Goal: Information Seeking & Learning: Learn about a topic

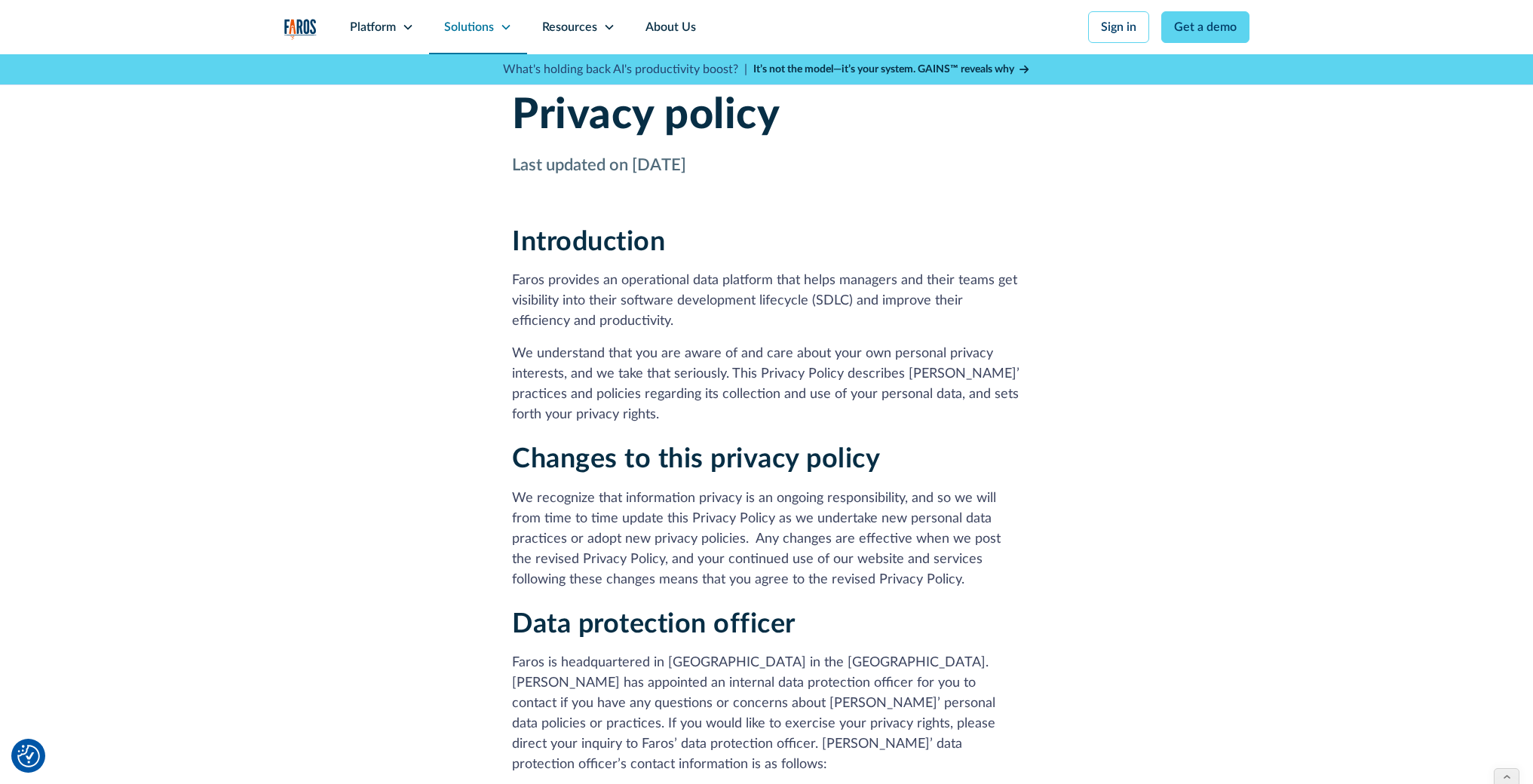
click at [496, 27] on div "Solutions" at bounding box center [478, 27] width 98 height 54
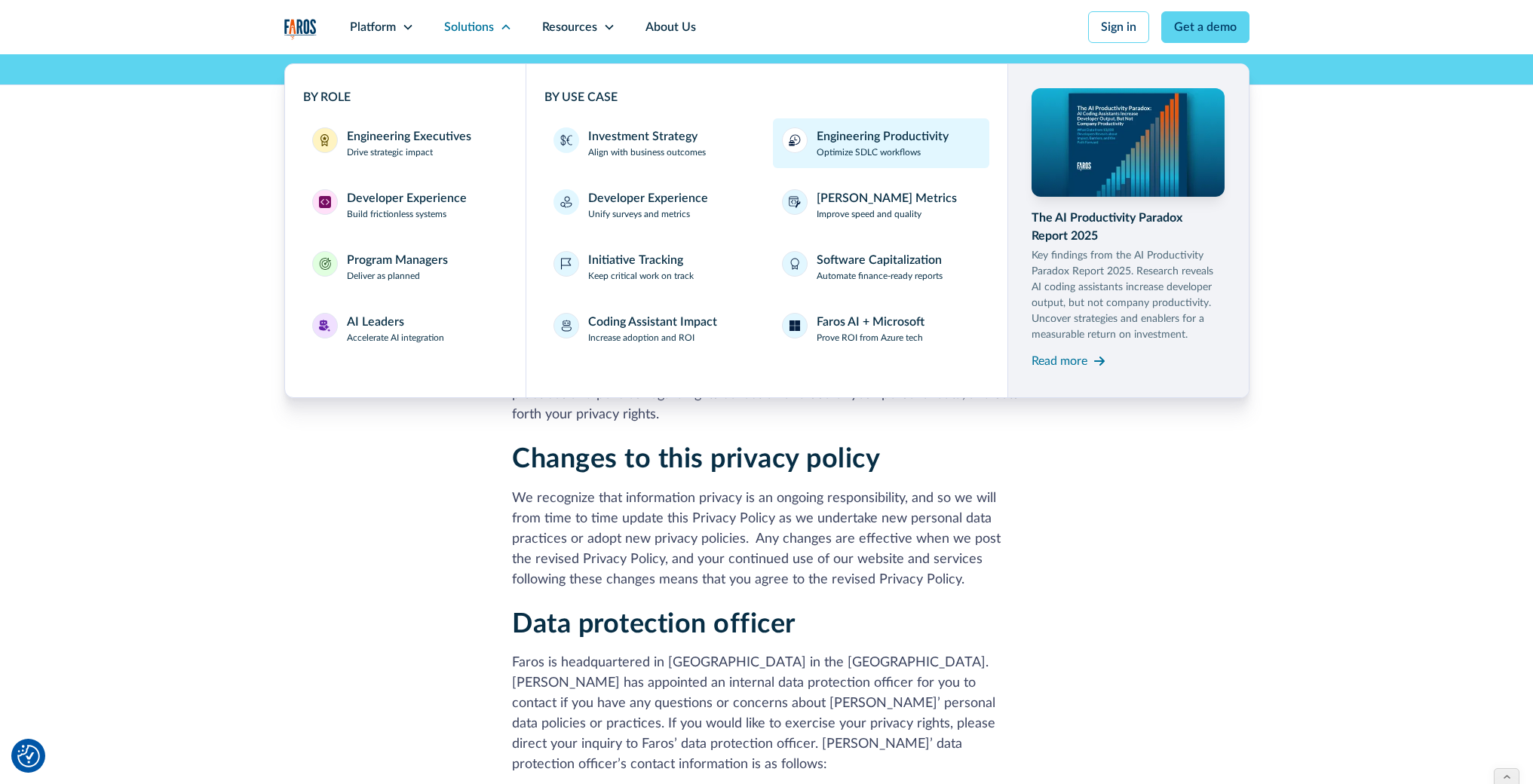
click at [849, 142] on div "Engineering Productivity" at bounding box center [882, 137] width 132 height 18
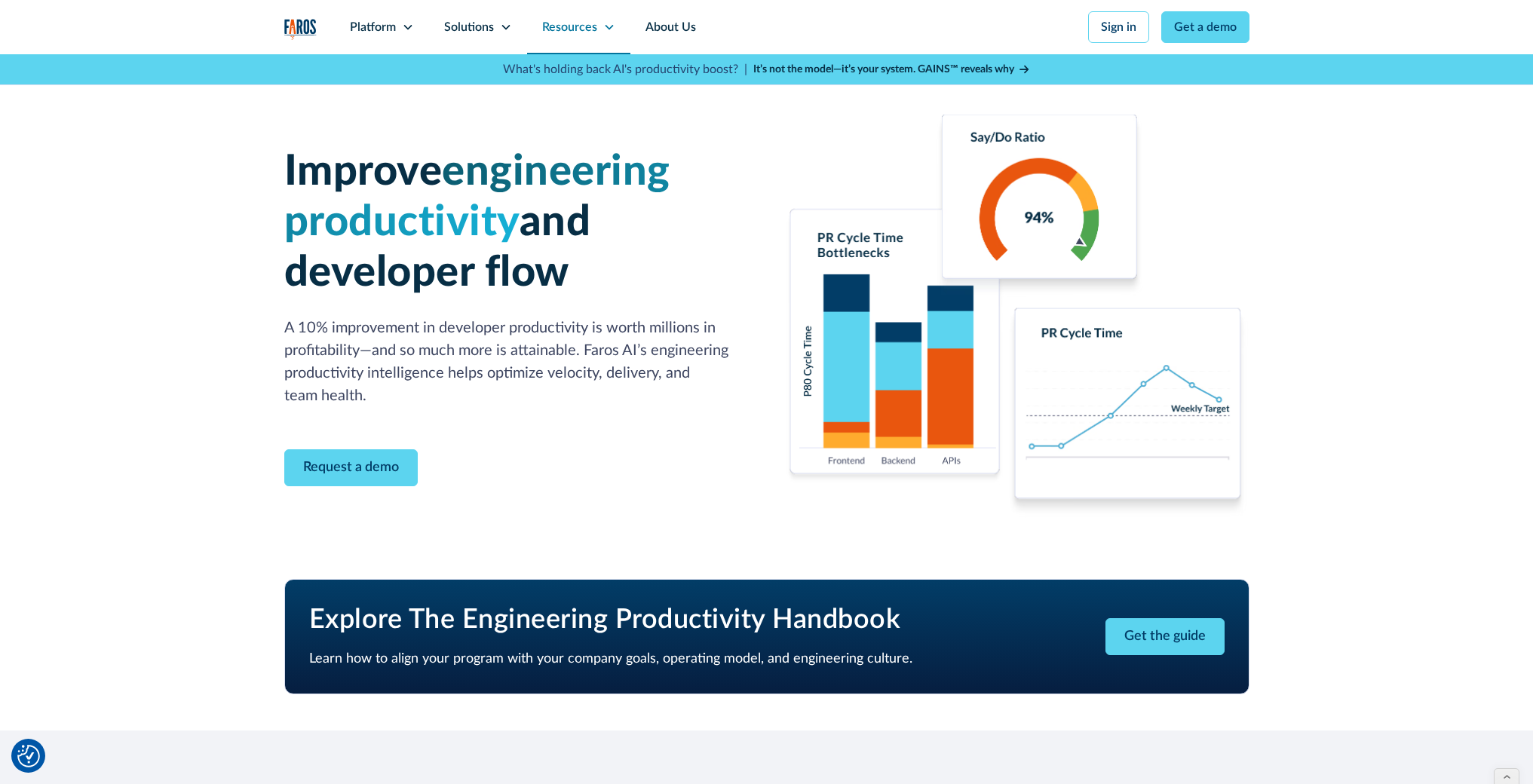
click at [615, 30] on div "Resources" at bounding box center [578, 27] width 103 height 54
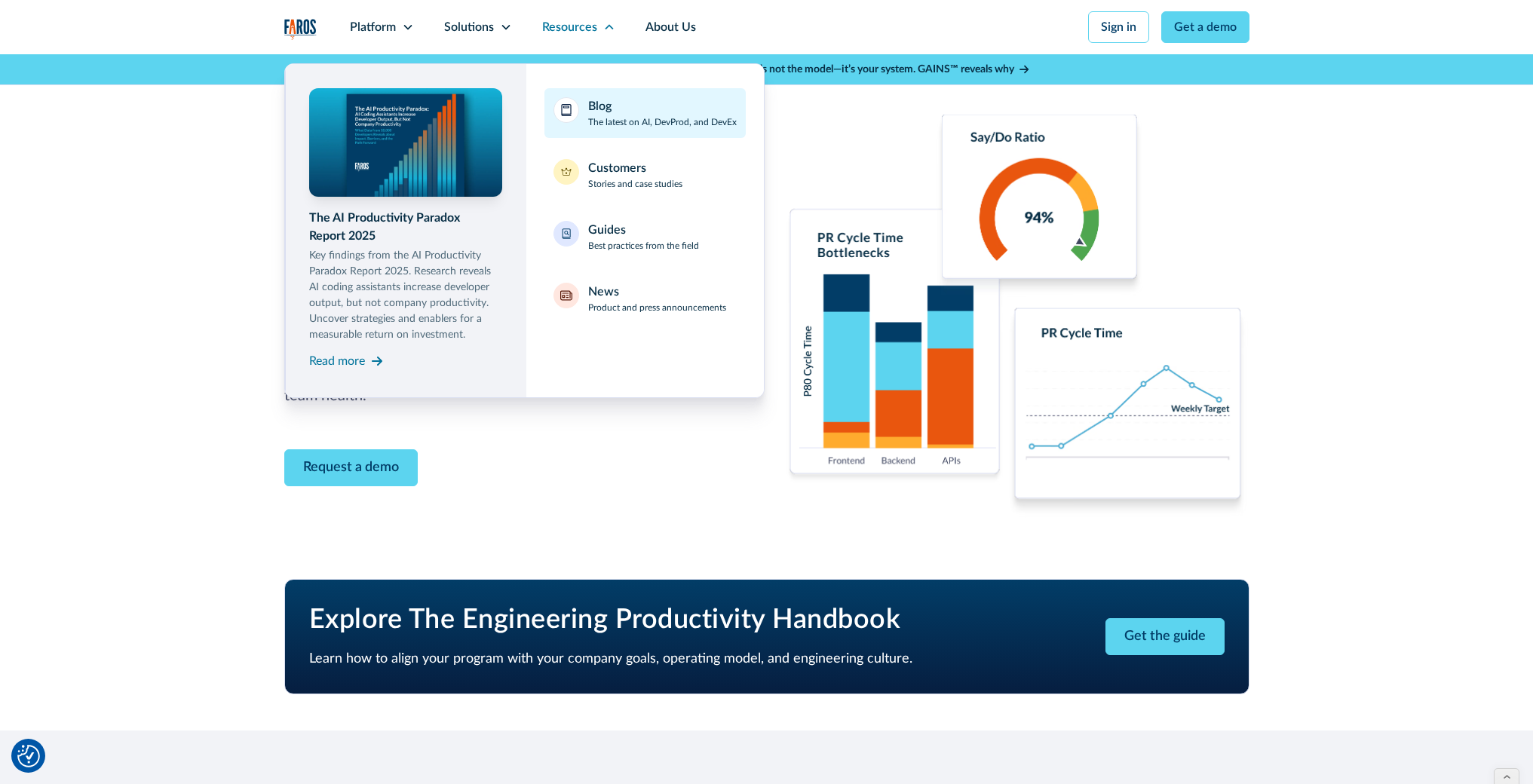
click at [639, 106] on div "Blog The latest on AI, DevProd, and DevEx" at bounding box center [662, 113] width 148 height 32
click at [80, 133] on div "Improve engineering productivity and developer flow A 10% improvement in develo…" at bounding box center [766, 316] width 1533 height 524
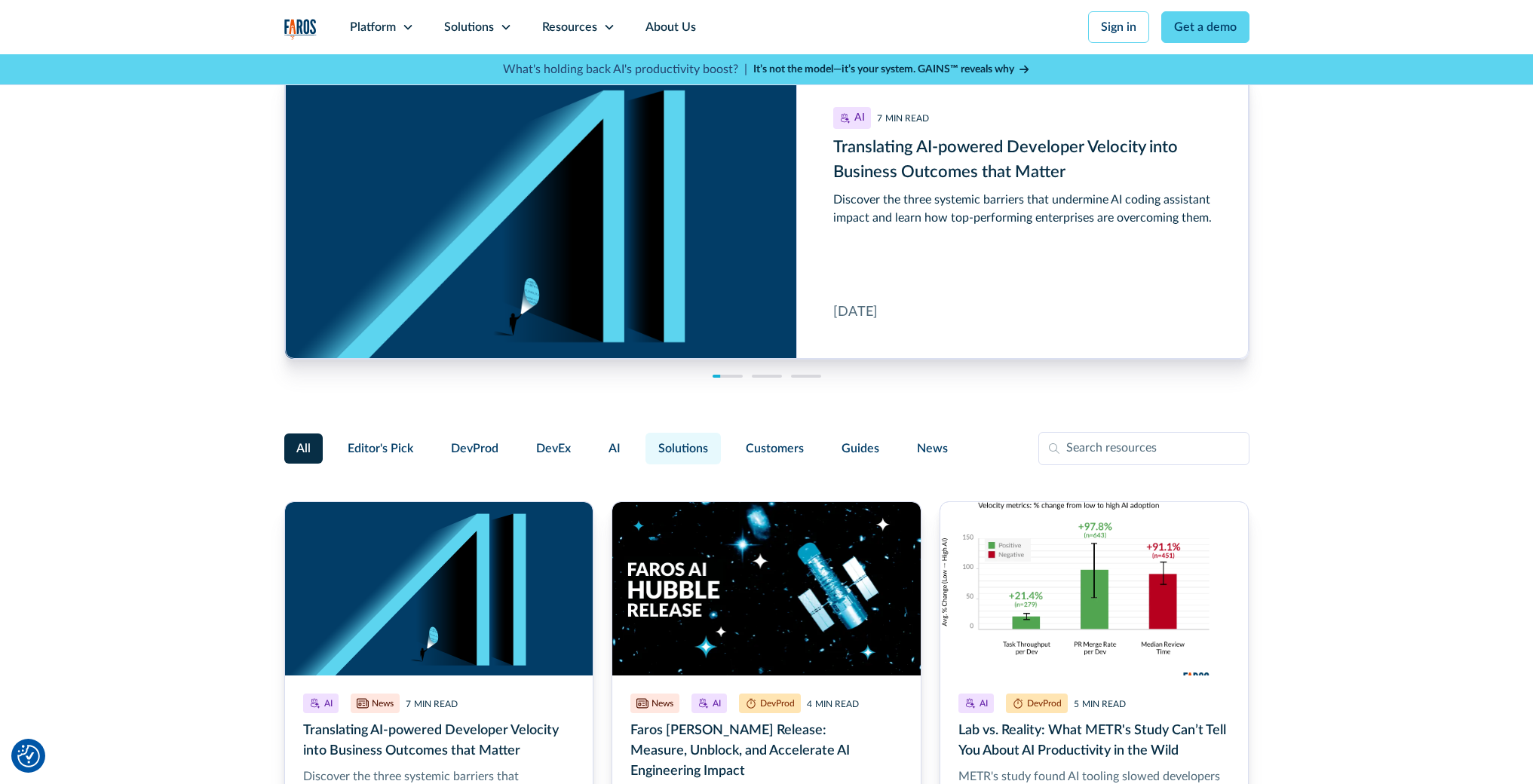
scroll to position [24, 0]
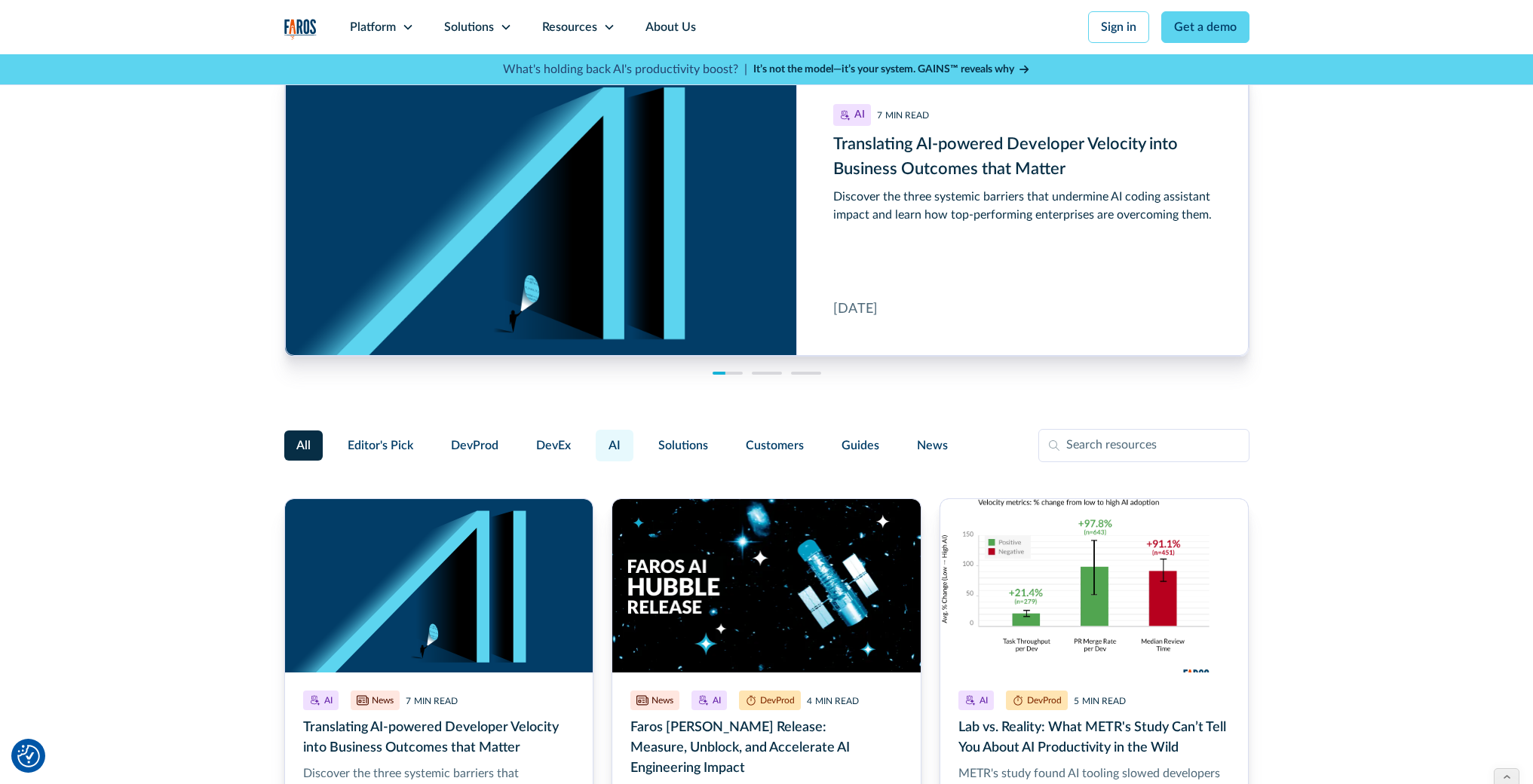
click at [613, 446] on span "AI" at bounding box center [615, 446] width 12 height 18
click at [593, 439] on input "AI" at bounding box center [593, 439] width 0 height 0
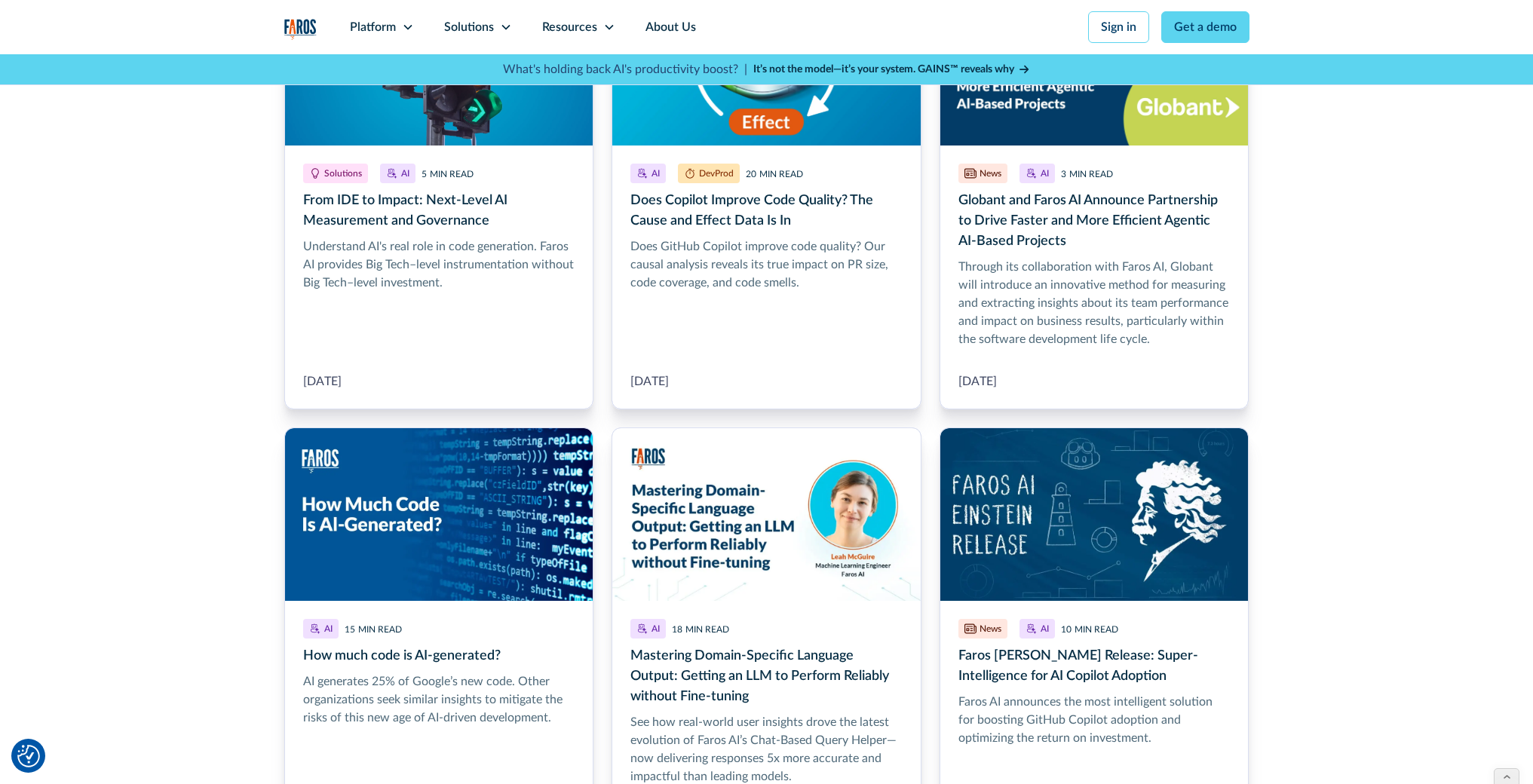
scroll to position [1707, 0]
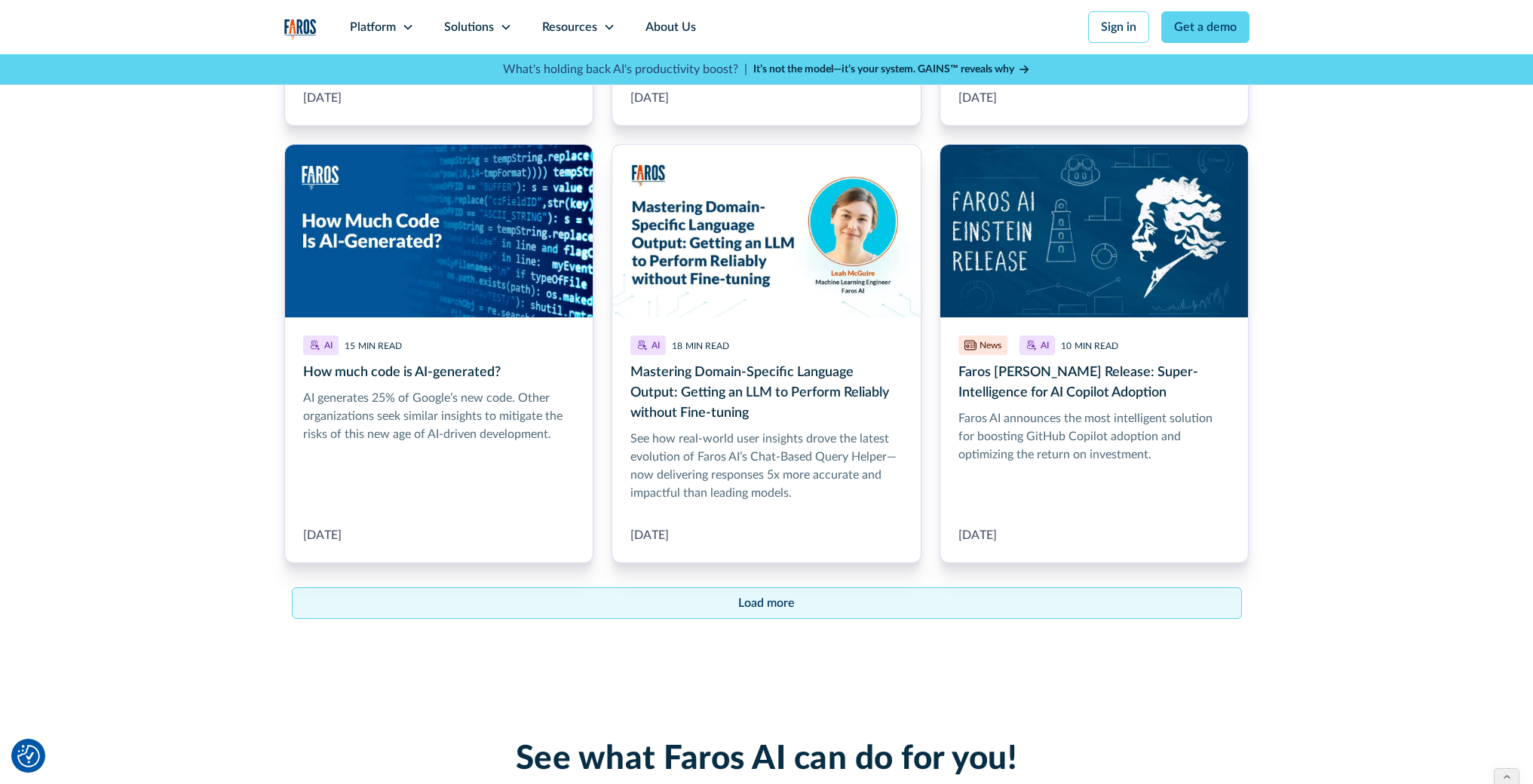
click at [790, 594] on div "Load more" at bounding box center [766, 603] width 57 height 18
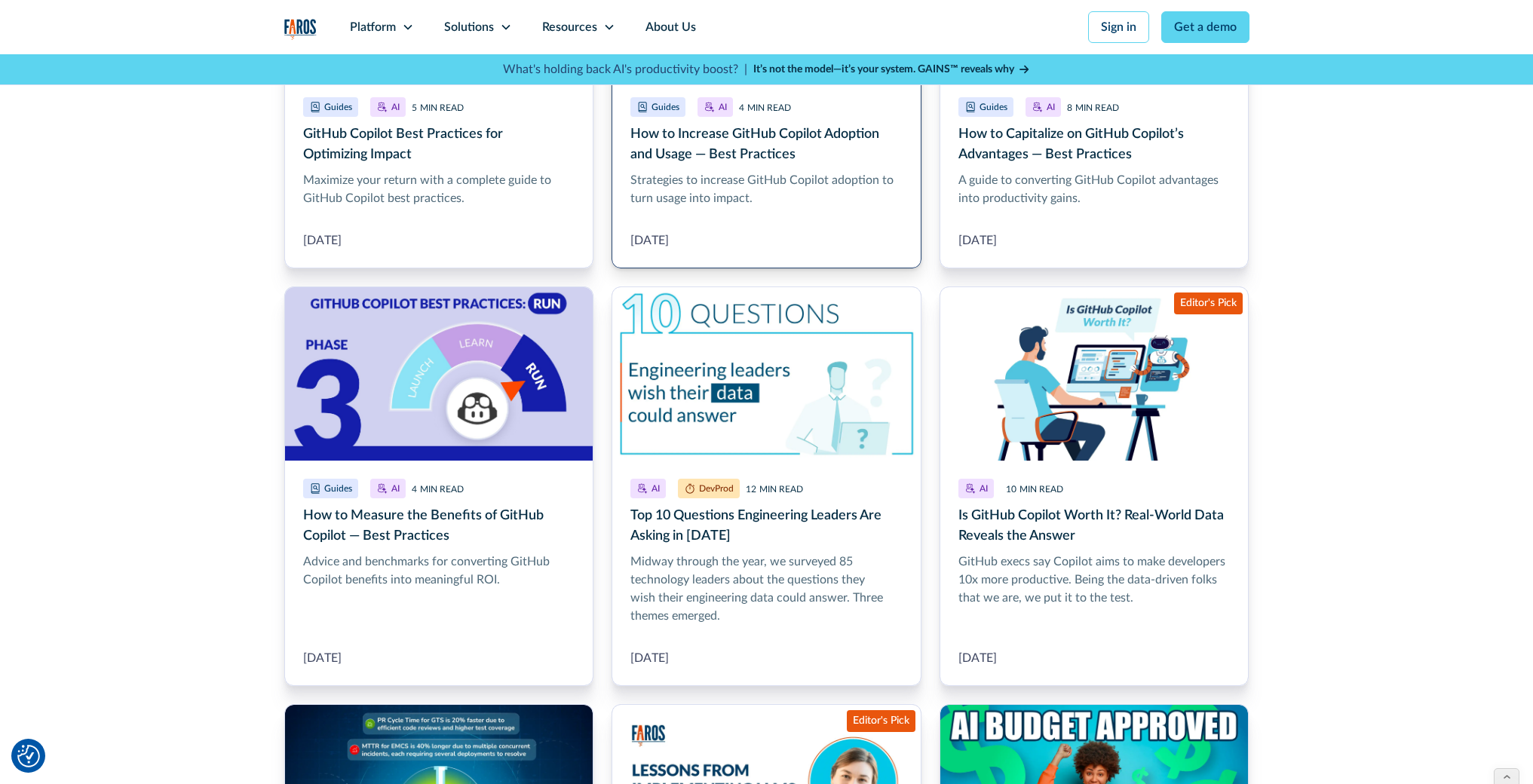
scroll to position [2475, 0]
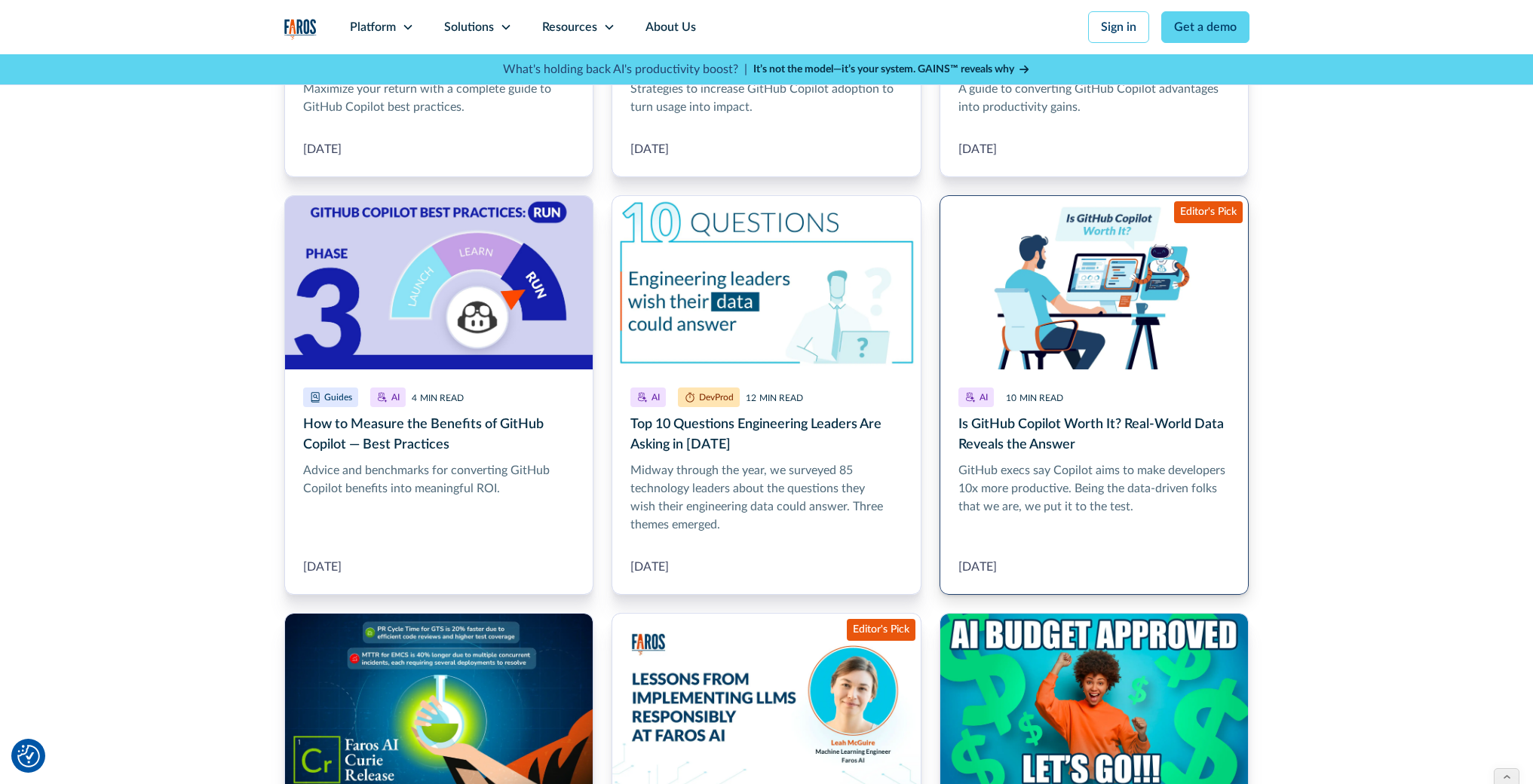
click at [1093, 417] on link "Is GitHub Copilot Worth It? Real-World Data Reveals the Answer" at bounding box center [1095, 395] width 310 height 400
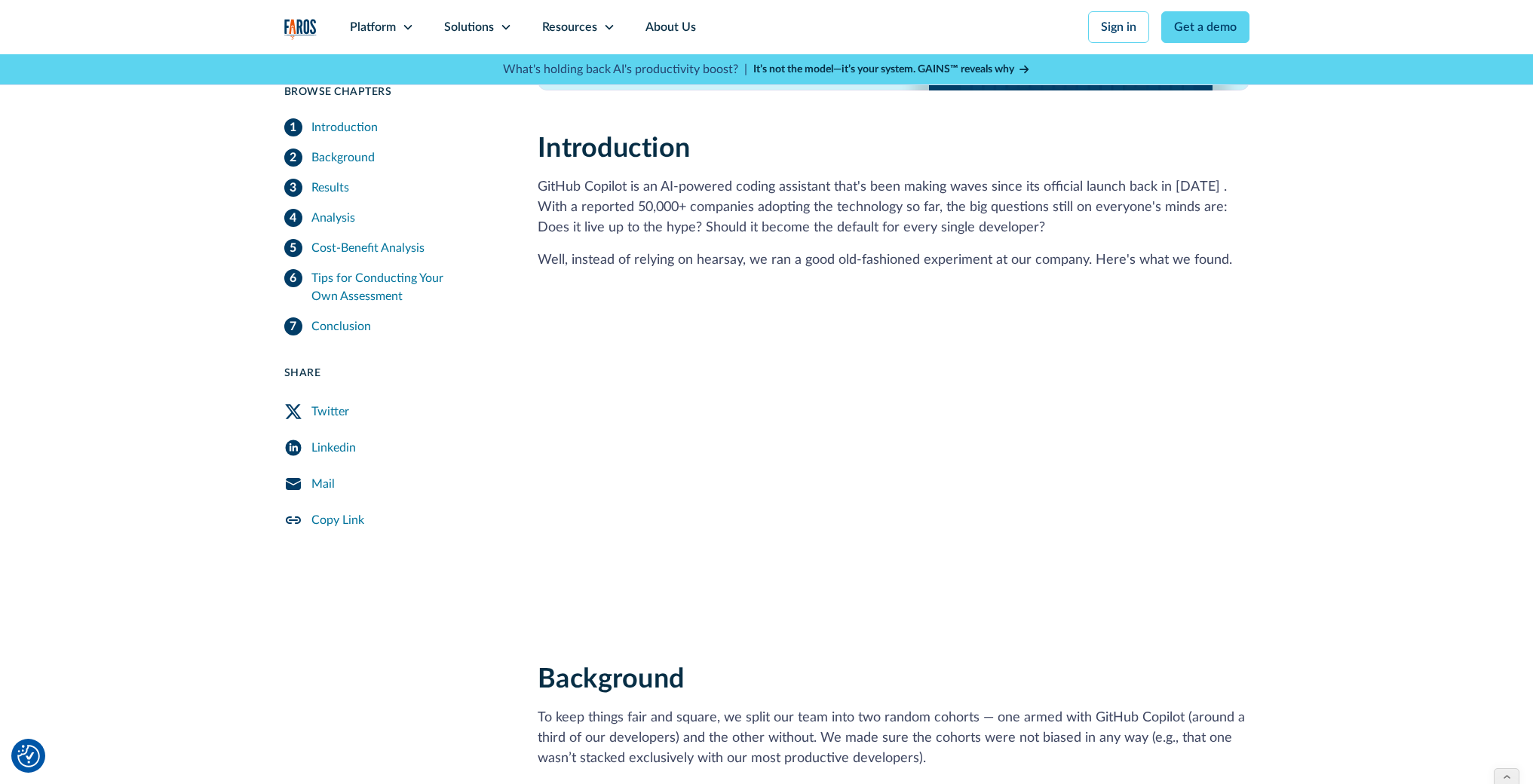
scroll to position [947, 0]
